Goal: Submit feedback/report problem

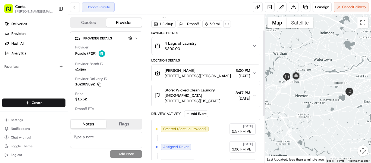
scroll to position [27, 0]
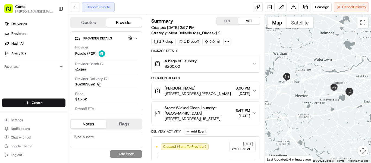
click at [168, 70] on button "4 bags of Laundry $200.00" at bounding box center [206, 63] width 108 height 17
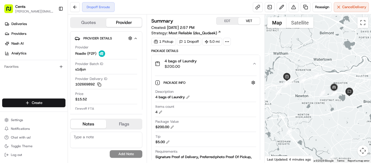
click at [168, 70] on button "4 bags of Laundry $200.00" at bounding box center [206, 63] width 108 height 17
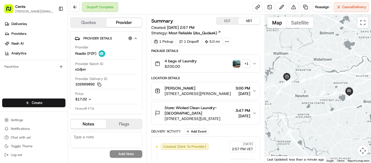
click at [233, 64] on img "button" at bounding box center [237, 64] width 8 height 8
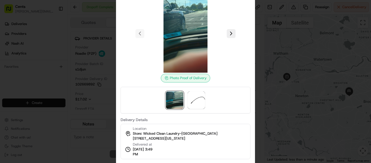
click at [288, 48] on div at bounding box center [185, 81] width 371 height 163
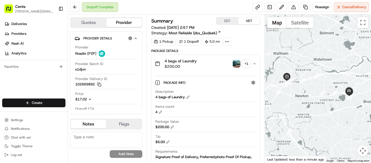
click at [235, 64] on img "button" at bounding box center [237, 64] width 8 height 8
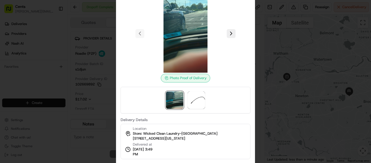
click at [296, 76] on div at bounding box center [185, 81] width 371 height 163
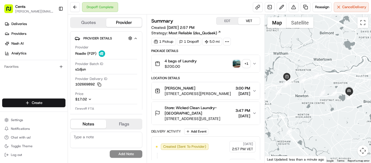
click at [220, 93] on span "35 Webster Street, Newton, MA 02465, US" at bounding box center [198, 93] width 66 height 5
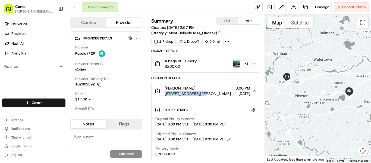
drag, startPoint x: 165, startPoint y: 93, endPoint x: 199, endPoint y: 94, distance: 34.0
click at [199, 94] on span "35 Webster Street, Newton, MA 02465, US" at bounding box center [198, 93] width 66 height 5
copy span "35 Webster Street,"
click at [291, 10] on button at bounding box center [294, 7] width 10 height 10
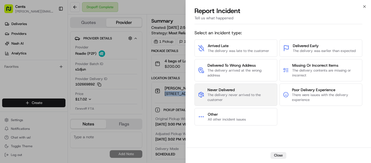
click at [268, 95] on span "The delivery never arrived to the customer" at bounding box center [241, 97] width 66 height 10
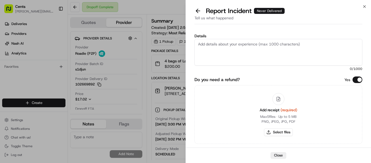
click at [324, 44] on textarea "Details" at bounding box center [279, 52] width 168 height 27
type textarea "The driver didn't pick up any laundry at the customer's house. The op is reques…"
click at [279, 132] on button "Select files" at bounding box center [278, 132] width 29 height 8
type input "C:\fakepath\Screenshot 2025-08-24 160246.jpg"
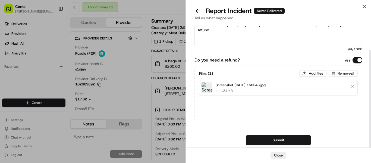
scroll to position [29, 0]
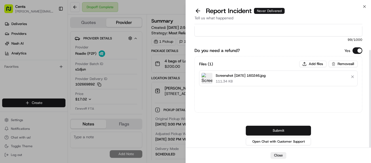
click at [278, 130] on button "Submit" at bounding box center [278, 131] width 65 height 10
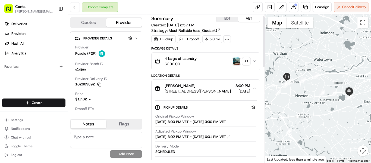
scroll to position [0, 0]
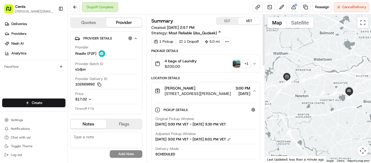
click at [207, 85] on button "Charles Recht 35 Webster Street, Newton, MA 02465, US 3:00 PM 08/24/2025" at bounding box center [206, 90] width 108 height 17
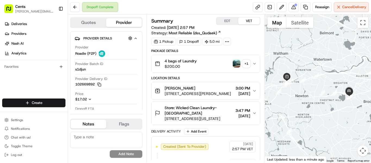
click at [238, 63] on img "button" at bounding box center [237, 64] width 8 height 8
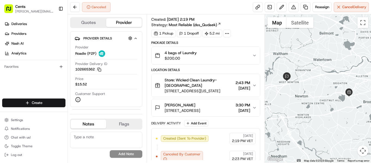
scroll to position [15, 0]
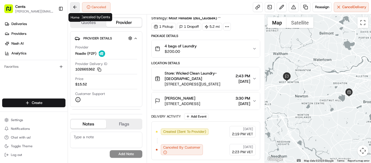
click at [74, 5] on button at bounding box center [75, 7] width 10 height 10
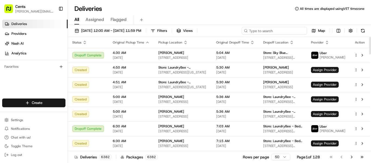
paste input "[PERSON_NAME]"
click at [295, 30] on input at bounding box center [274, 31] width 65 height 8
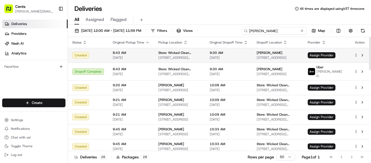
type input "[PERSON_NAME]"
click at [164, 58] on span "[STREET_ADDRESS][US_STATE]" at bounding box center [179, 57] width 43 height 4
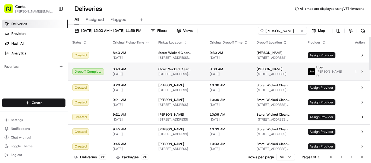
click at [167, 70] on div "Store: Wicked Clean Laundry-Cleveland Circle 1916A Beacon St, Brighton, Massach…" at bounding box center [179, 71] width 43 height 9
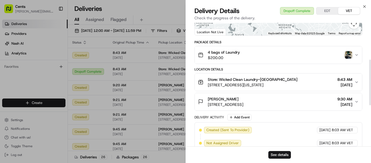
scroll to position [109, 0]
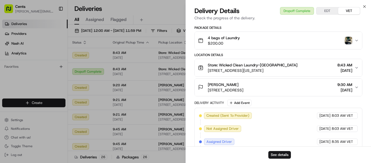
click at [350, 42] on img "button" at bounding box center [349, 41] width 8 height 8
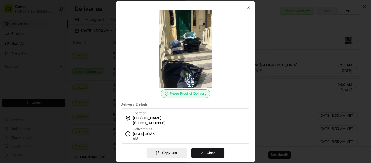
click at [346, 45] on div at bounding box center [185, 81] width 371 height 163
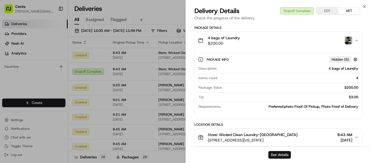
click at [283, 152] on button "See details" at bounding box center [279, 155] width 23 height 8
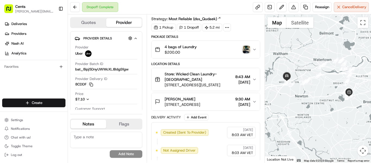
scroll to position [27, 0]
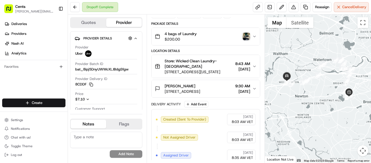
click at [245, 38] on img "button" at bounding box center [247, 37] width 8 height 8
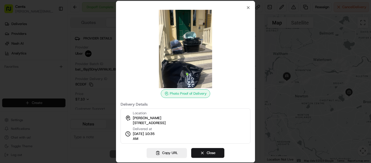
click at [280, 39] on div at bounding box center [185, 81] width 371 height 163
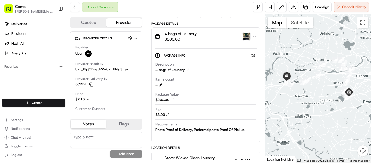
click at [223, 37] on div "4 bags of Laundry $200.00" at bounding box center [204, 36] width 98 height 11
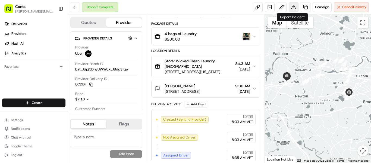
click at [292, 4] on button at bounding box center [294, 7] width 10 height 10
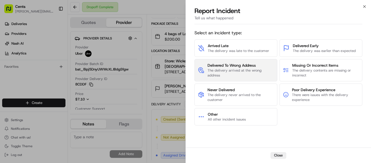
click at [254, 76] on span "The delivery arrived at the wrong address" at bounding box center [241, 73] width 66 height 10
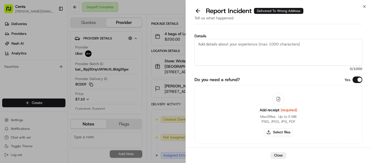
click at [255, 53] on textarea "Details" at bounding box center [279, 52] width 168 height 27
click at [255, 54] on textarea "T" at bounding box center [279, 52] width 168 height 27
paste textarea "[STREET_ADDRESS][PERSON_NAME][PERSON_NAME]"
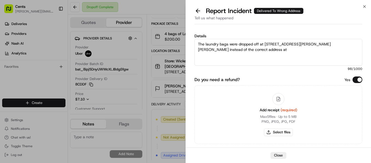
paste textarea "[STREET_ADDRESS]"
click at [295, 56] on textarea "The laundry bags were dropped off at [STREET_ADDRESS][PERSON_NAME][PERSON_NAME]…" at bounding box center [279, 52] width 168 height 27
type textarea "The laundry bags were dropped off at [STREET_ADDRESS][PERSON_NAME][PERSON_NAME]…"
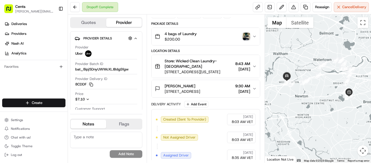
click at [243, 34] on img "button" at bounding box center [247, 37] width 8 height 8
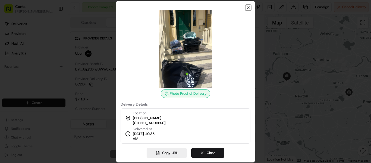
click at [249, 8] on icon "button" at bounding box center [248, 8] width 2 height 2
